Goal: Task Accomplishment & Management: Use online tool/utility

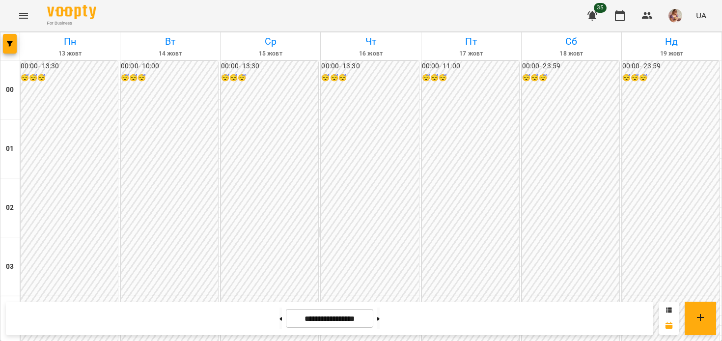
scroll to position [554, 0]
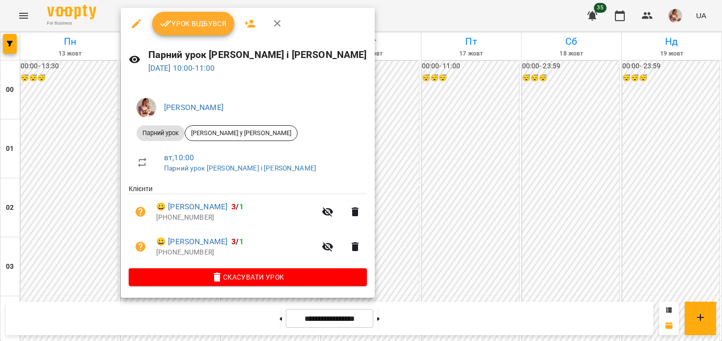
click at [190, 27] on span "Урок відбувся" at bounding box center [193, 24] width 67 height 12
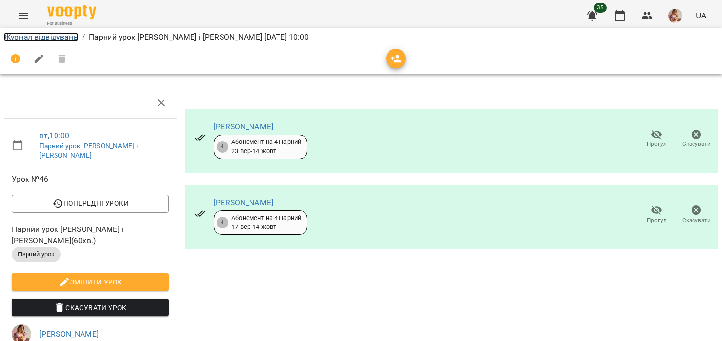
click at [37, 38] on link "Журнал відвідувань" at bounding box center [41, 36] width 74 height 9
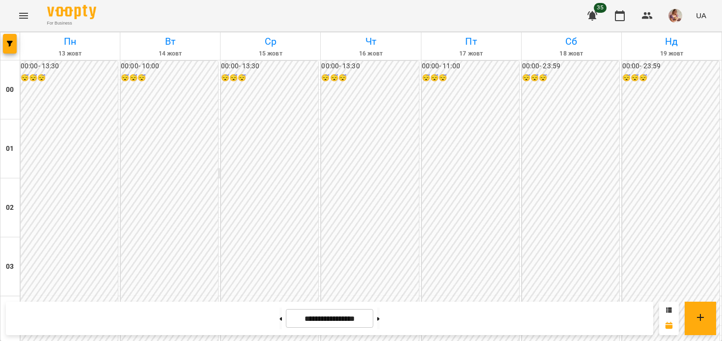
scroll to position [856, 0]
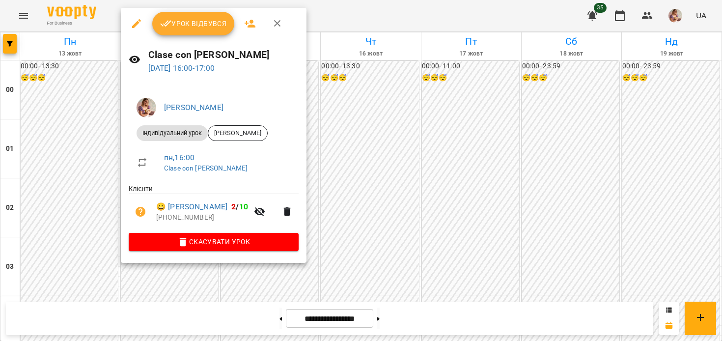
click at [197, 22] on span "Урок відбувся" at bounding box center [193, 24] width 67 height 12
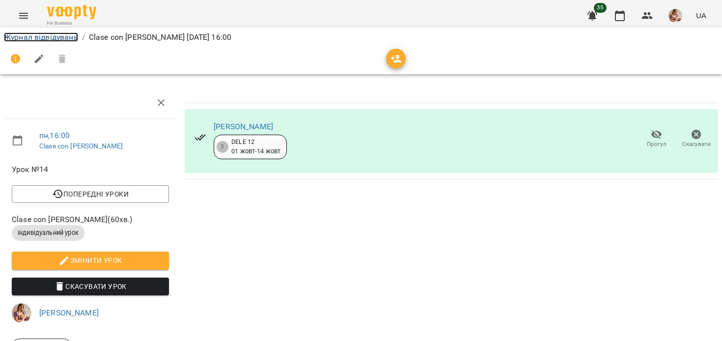
click at [52, 35] on link "Журнал відвідувань" at bounding box center [41, 36] width 74 height 9
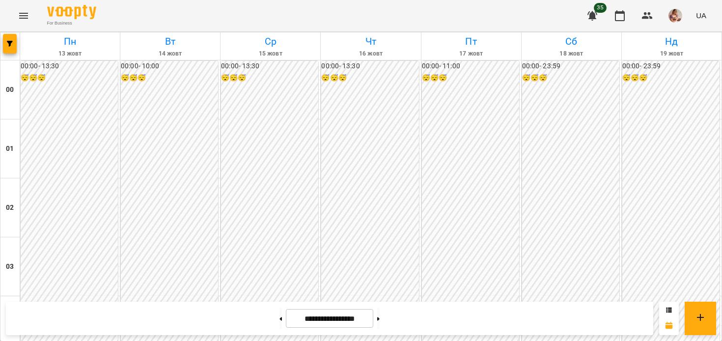
scroll to position [1178, 0]
click at [675, 15] on img "button" at bounding box center [675, 16] width 14 height 14
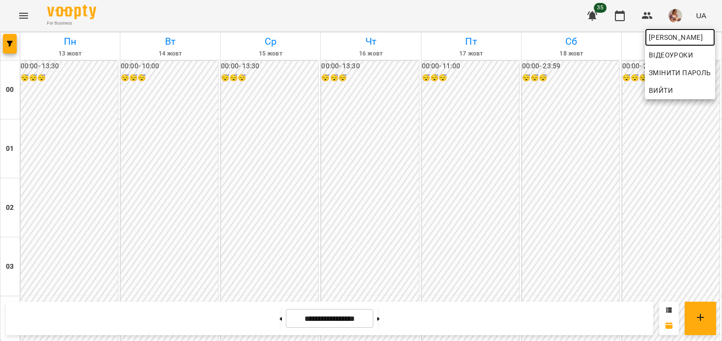
click at [662, 32] on span "[PERSON_NAME]" at bounding box center [680, 37] width 62 height 12
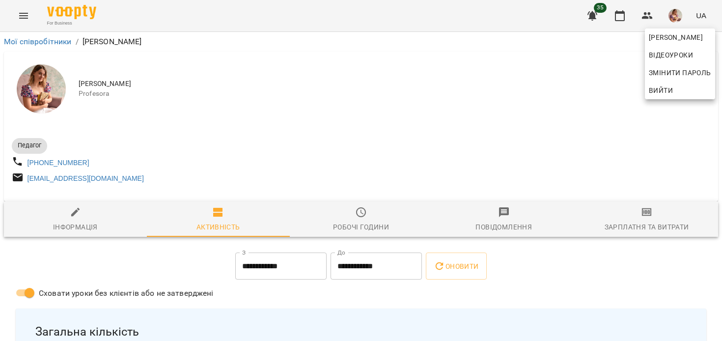
click at [514, 126] on div at bounding box center [361, 170] width 722 height 341
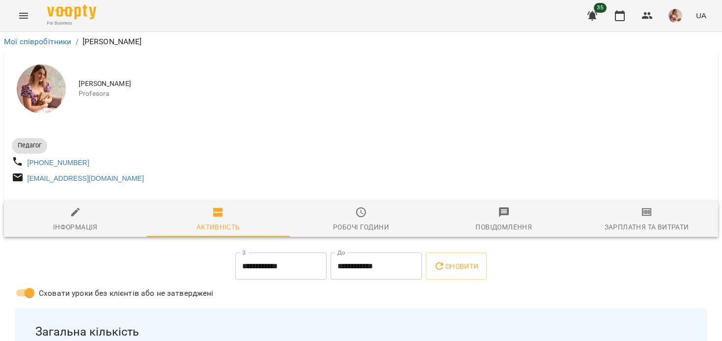
click at [623, 225] on div "Зарплатня та Витрати" at bounding box center [646, 227] width 84 height 12
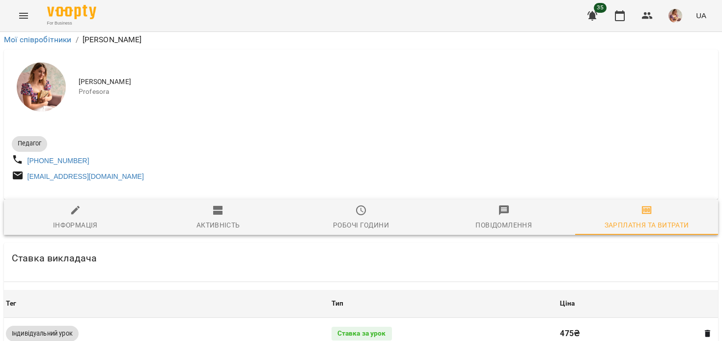
scroll to position [348, 0]
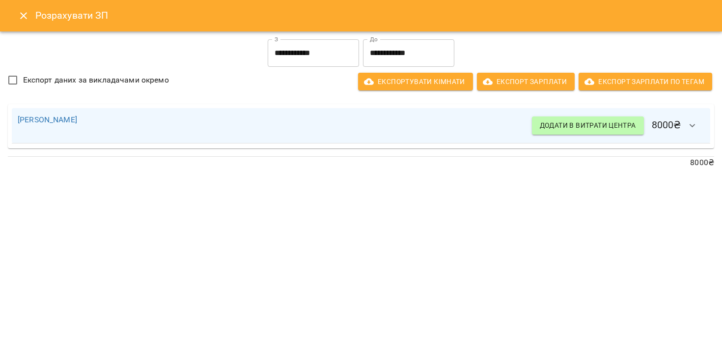
click at [25, 18] on icon "Close" at bounding box center [24, 16] width 12 height 12
